Goal: Task Accomplishment & Management: Use online tool/utility

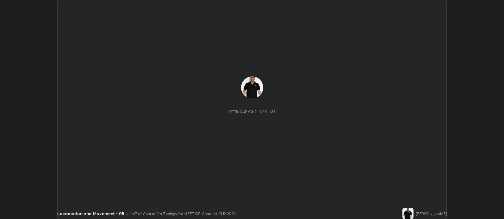
scroll to position [219, 503]
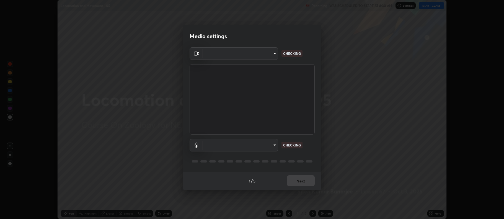
type input "5db75064d966c38022f0861f891c2b2deb8a9bf9a9a5a4ce251b0e0f2e365e36"
type input "default"
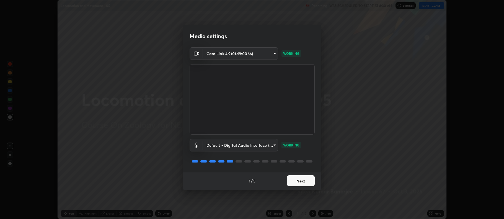
click at [300, 181] on button "Next" at bounding box center [301, 180] width 28 height 11
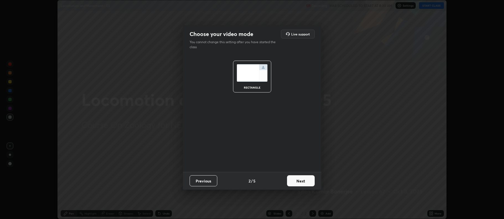
click at [300, 182] on button "Next" at bounding box center [301, 180] width 28 height 11
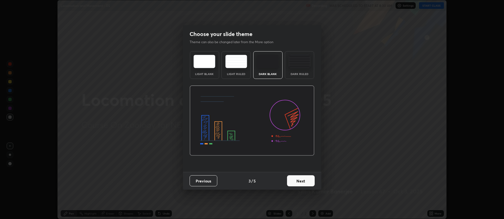
click at [300, 181] on button "Next" at bounding box center [301, 180] width 28 height 11
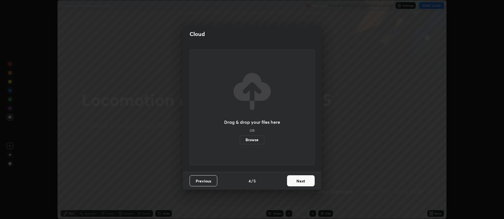
click at [300, 181] on button "Next" at bounding box center [301, 180] width 28 height 11
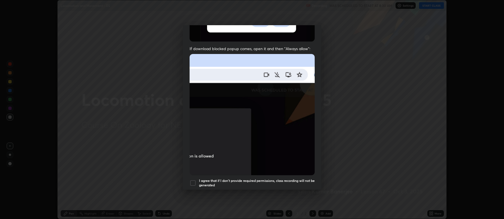
scroll to position [96, 0]
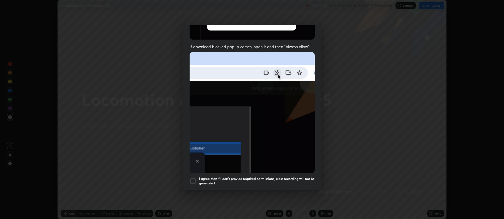
click at [194, 179] on div at bounding box center [192, 181] width 7 height 7
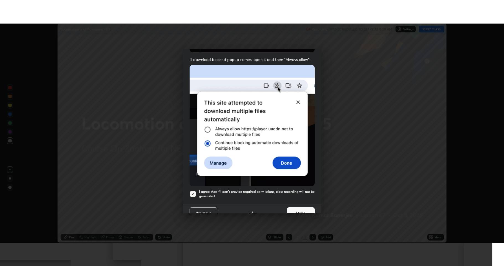
scroll to position [112, 0]
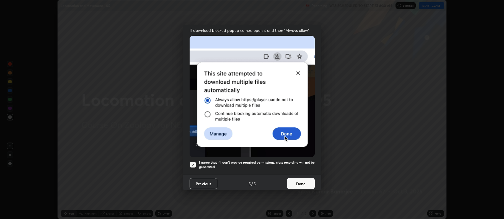
click at [298, 180] on button "Done" at bounding box center [301, 183] width 28 height 11
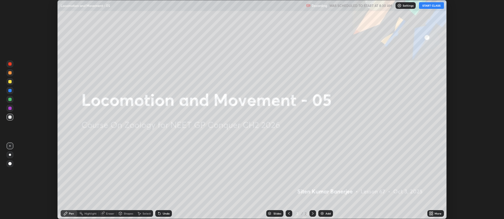
click at [432, 6] on button "START CLASS" at bounding box center [431, 5] width 25 height 7
click at [430, 211] on icon at bounding box center [431, 213] width 4 height 4
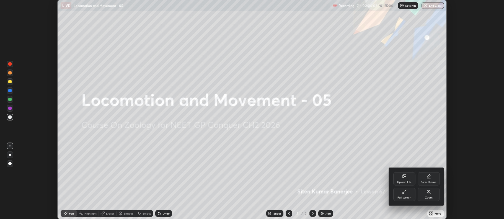
click at [403, 195] on div "Full screen" at bounding box center [404, 194] width 22 height 13
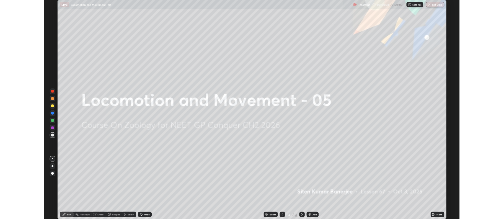
scroll to position [266, 504]
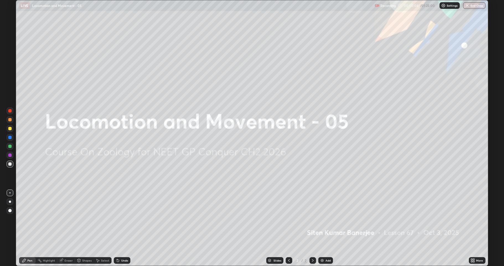
click at [326, 219] on div "Add" at bounding box center [325, 260] width 15 height 7
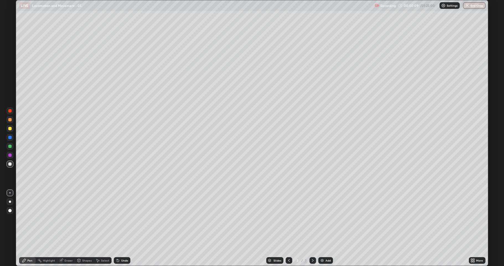
click at [9, 131] on div at bounding box center [10, 128] width 7 height 7
click at [9, 164] on div at bounding box center [9, 163] width 3 height 3
click at [66, 219] on div "Eraser" at bounding box center [68, 260] width 8 height 3
click at [29, 219] on div "Pen" at bounding box center [27, 260] width 17 height 7
click at [10, 162] on div at bounding box center [10, 163] width 7 height 7
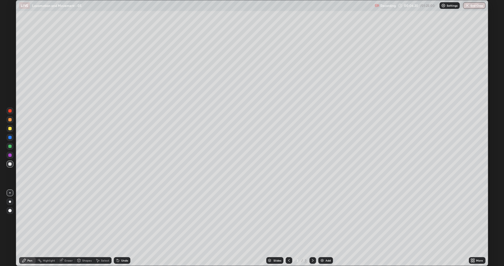
click at [10, 128] on div at bounding box center [9, 128] width 3 height 3
click at [472, 219] on icon at bounding box center [471, 260] width 1 height 1
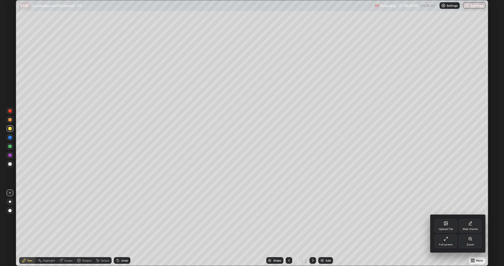
click at [445, 219] on div "Full screen" at bounding box center [446, 244] width 14 height 3
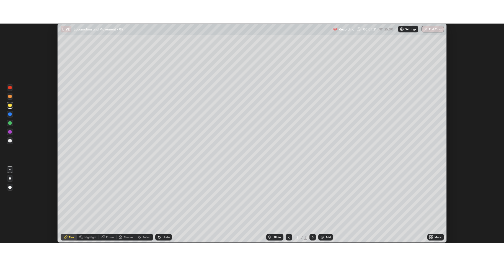
scroll to position [27442, 27157]
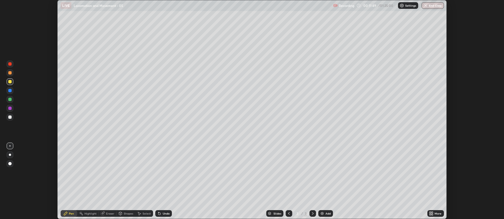
click at [324, 213] on div "Add" at bounding box center [325, 213] width 15 height 7
click at [10, 116] on div at bounding box center [9, 116] width 3 height 3
click at [12, 83] on div at bounding box center [10, 81] width 7 height 7
click at [11, 117] on div at bounding box center [9, 116] width 3 height 3
click at [8, 98] on div at bounding box center [9, 99] width 3 height 3
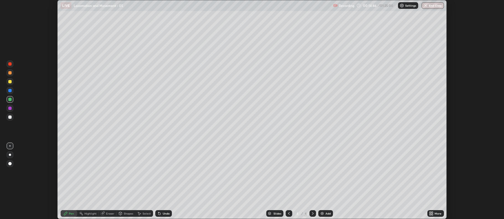
click at [11, 73] on div at bounding box center [9, 72] width 3 height 3
click at [11, 119] on div at bounding box center [10, 117] width 7 height 7
click at [432, 214] on icon at bounding box center [432, 214] width 1 height 1
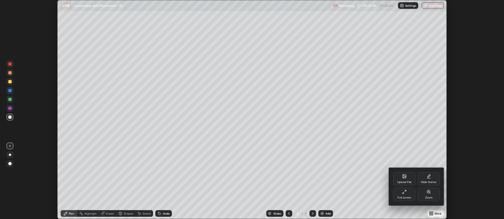
click at [407, 197] on div "Full screen" at bounding box center [404, 197] width 14 height 3
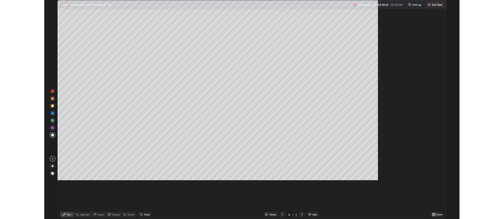
scroll to position [266, 504]
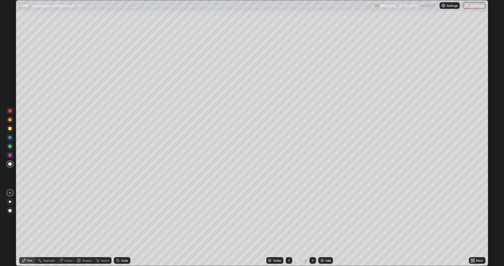
click at [11, 128] on div at bounding box center [9, 128] width 3 height 3
click at [9, 146] on div at bounding box center [9, 145] width 3 height 3
click at [488, 129] on div "Setting up your live class" at bounding box center [252, 133] width 504 height 266
click at [9, 164] on div at bounding box center [9, 163] width 3 height 3
click at [10, 147] on div at bounding box center [9, 145] width 3 height 3
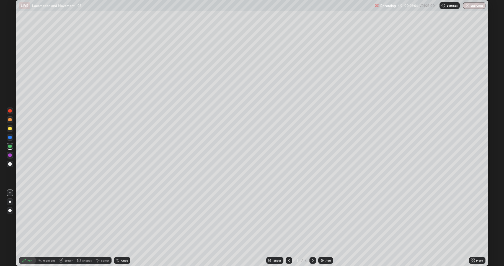
click at [11, 121] on div at bounding box center [9, 119] width 3 height 3
click at [287, 219] on icon at bounding box center [289, 260] width 4 height 4
click at [311, 219] on icon at bounding box center [312, 260] width 4 height 4
click at [312, 219] on icon at bounding box center [313, 260] width 2 height 3
click at [326, 219] on div "Add" at bounding box center [327, 260] width 5 height 3
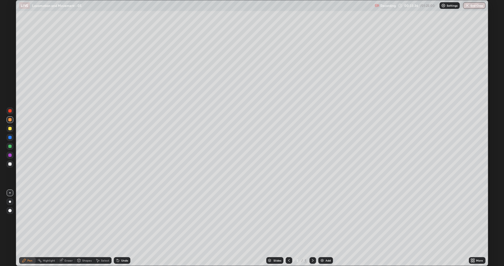
click at [9, 164] on div at bounding box center [9, 163] width 3 height 3
click at [10, 163] on div at bounding box center [9, 163] width 3 height 3
click at [10, 146] on div at bounding box center [9, 145] width 3 height 3
click at [10, 130] on div at bounding box center [9, 128] width 3 height 3
click at [10, 146] on div at bounding box center [9, 145] width 3 height 3
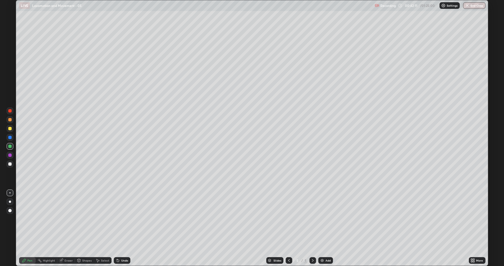
click at [288, 219] on icon at bounding box center [289, 260] width 4 height 4
click at [312, 219] on icon at bounding box center [312, 260] width 4 height 4
click at [311, 219] on icon at bounding box center [312, 260] width 4 height 4
click at [326, 219] on div "Add" at bounding box center [327, 260] width 5 height 3
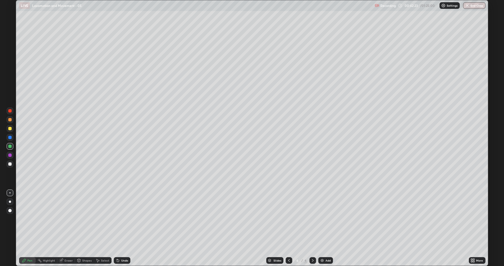
click at [12, 164] on div at bounding box center [10, 163] width 7 height 7
click at [10, 164] on div at bounding box center [9, 163] width 3 height 3
click at [9, 146] on div at bounding box center [9, 145] width 3 height 3
click at [10, 129] on div at bounding box center [9, 128] width 3 height 3
click at [9, 146] on div at bounding box center [9, 145] width 3 height 3
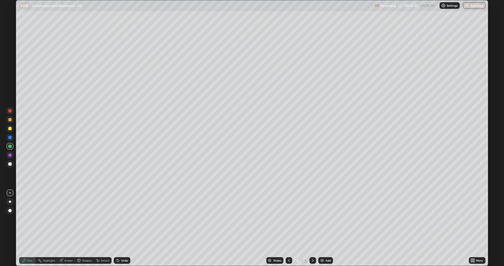
click at [7, 164] on div at bounding box center [10, 163] width 7 height 7
click at [10, 163] on div at bounding box center [9, 163] width 3 height 3
click at [11, 163] on div at bounding box center [9, 163] width 3 height 3
click at [10, 130] on div at bounding box center [9, 128] width 3 height 3
click at [10, 146] on div at bounding box center [9, 145] width 3 height 3
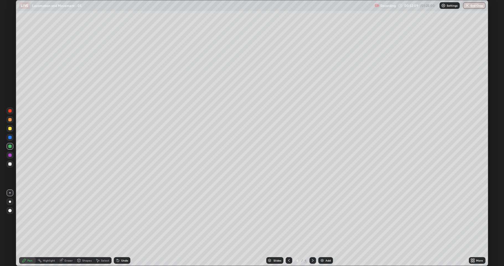
click at [9, 130] on div at bounding box center [9, 128] width 3 height 3
click at [325, 219] on div "Add" at bounding box center [327, 260] width 5 height 3
click at [288, 219] on icon at bounding box center [289, 260] width 4 height 4
click at [312, 219] on icon at bounding box center [312, 260] width 4 height 4
click at [12, 164] on div at bounding box center [10, 163] width 7 height 7
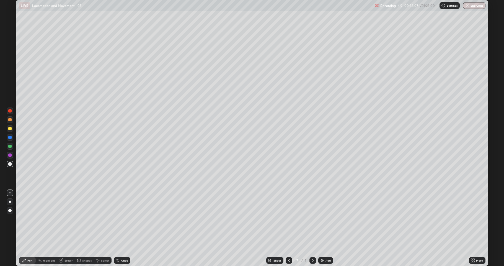
click at [471, 219] on icon at bounding box center [471, 258] width 1 height 1
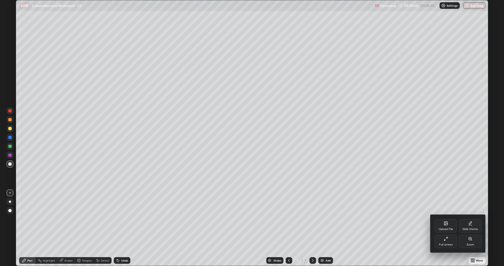
click at [445, 219] on icon at bounding box center [445, 238] width 4 height 4
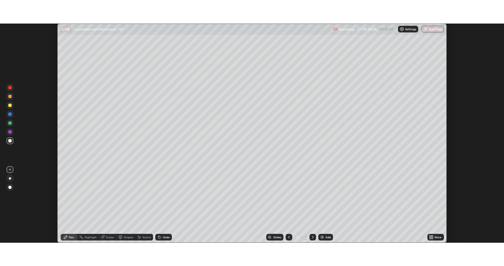
scroll to position [27442, 27157]
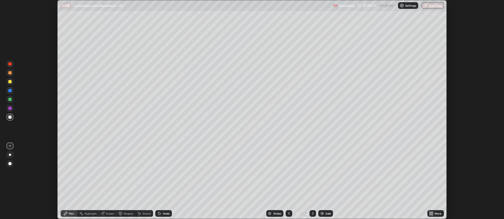
click at [11, 82] on div at bounding box center [9, 81] width 3 height 3
click at [8, 117] on div at bounding box center [9, 116] width 3 height 3
click at [10, 100] on div at bounding box center [9, 99] width 3 height 3
click at [11, 117] on div at bounding box center [9, 116] width 3 height 3
click at [10, 82] on div at bounding box center [9, 81] width 3 height 3
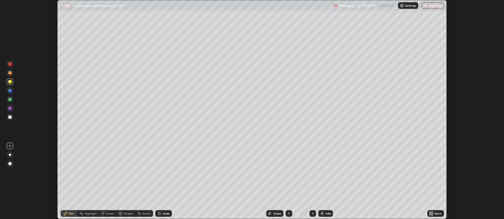
click at [324, 214] on div "Add" at bounding box center [325, 213] width 15 height 7
click at [9, 164] on div at bounding box center [9, 163] width 3 height 3
click at [11, 117] on div at bounding box center [9, 116] width 3 height 3
click at [10, 99] on div at bounding box center [9, 99] width 3 height 3
click at [9, 82] on div at bounding box center [9, 81] width 3 height 3
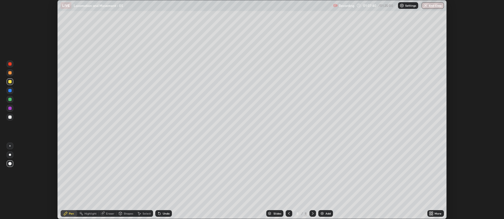
click at [9, 91] on div at bounding box center [9, 90] width 3 height 3
click at [8, 116] on div at bounding box center [10, 117] width 7 height 7
click at [10, 100] on div at bounding box center [9, 99] width 3 height 3
click at [11, 146] on div at bounding box center [10, 145] width 7 height 7
click at [10, 118] on div at bounding box center [9, 116] width 3 height 3
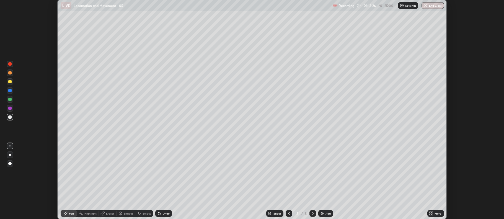
click at [434, 213] on div "More" at bounding box center [435, 213] width 17 height 7
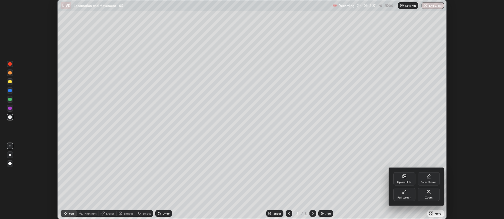
click at [404, 197] on div "Full screen" at bounding box center [404, 197] width 14 height 3
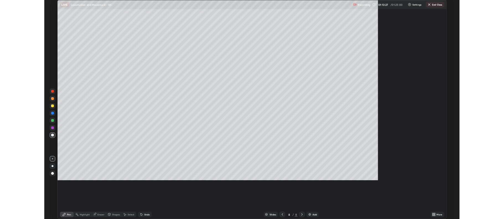
scroll to position [266, 504]
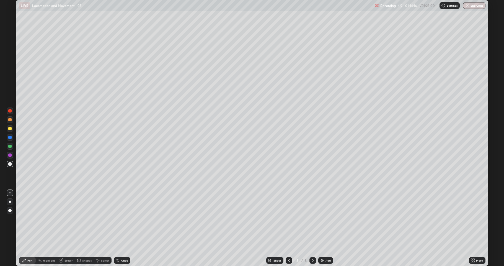
click at [9, 129] on div at bounding box center [9, 128] width 3 height 3
click at [289, 219] on icon at bounding box center [289, 260] width 4 height 4
click at [288, 219] on icon at bounding box center [289, 260] width 4 height 4
click at [286, 219] on div at bounding box center [288, 260] width 7 height 7
click at [312, 219] on icon at bounding box center [312, 260] width 4 height 4
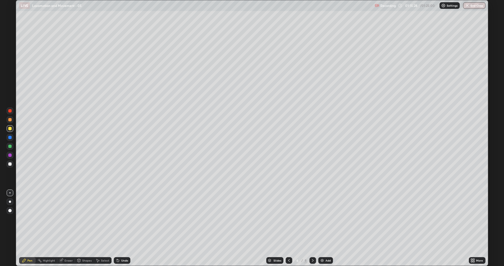
click at [312, 219] on icon at bounding box center [312, 260] width 4 height 4
click at [288, 219] on icon at bounding box center [289, 260] width 4 height 4
click at [287, 219] on icon at bounding box center [289, 260] width 4 height 4
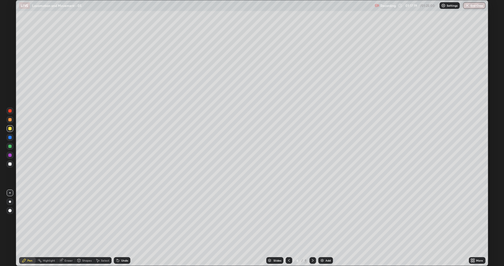
click at [311, 219] on icon at bounding box center [312, 260] width 4 height 4
click at [310, 219] on icon at bounding box center [312, 260] width 4 height 4
click at [311, 219] on icon at bounding box center [312, 260] width 4 height 4
click at [326, 219] on div "Add" at bounding box center [327, 260] width 5 height 3
click at [11, 165] on div at bounding box center [9, 163] width 3 height 3
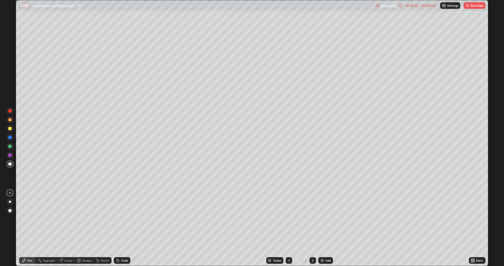
click at [287, 219] on icon at bounding box center [289, 260] width 4 height 4
click at [288, 219] on icon at bounding box center [289, 260] width 2 height 3
click at [309, 219] on div at bounding box center [312, 260] width 7 height 7
click at [312, 219] on icon at bounding box center [312, 260] width 4 height 4
click at [285, 219] on div at bounding box center [288, 260] width 7 height 7
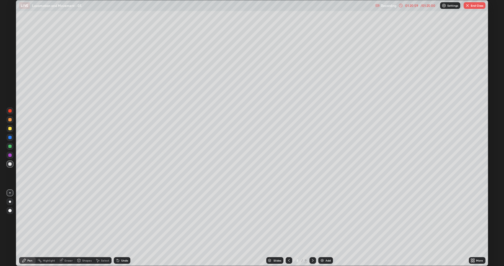
click at [286, 219] on div at bounding box center [288, 260] width 7 height 7
click at [285, 219] on div at bounding box center [288, 259] width 7 height 11
click at [476, 5] on button "End Class" at bounding box center [474, 5] width 22 height 7
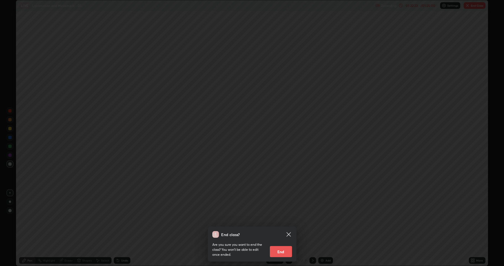
click at [282, 219] on button "End" at bounding box center [281, 251] width 22 height 11
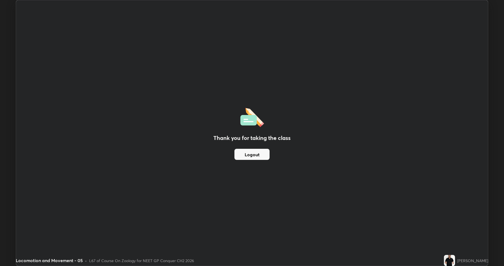
click at [254, 154] on button "Logout" at bounding box center [251, 154] width 35 height 11
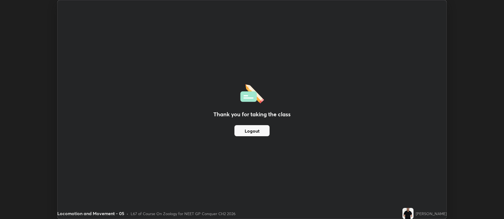
scroll to position [27442, 27157]
